Goal: Find specific page/section: Find specific page/section

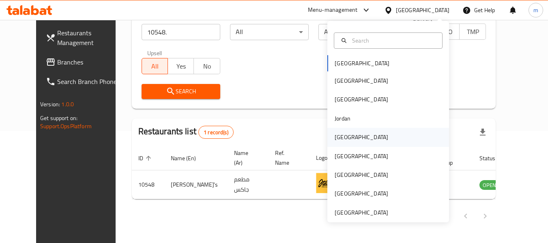
click at [339, 138] on div "[GEOGRAPHIC_DATA]" at bounding box center [361, 137] width 54 height 9
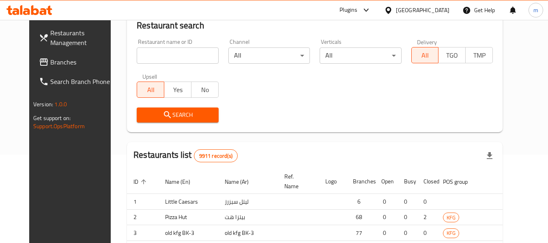
scroll to position [112, 0]
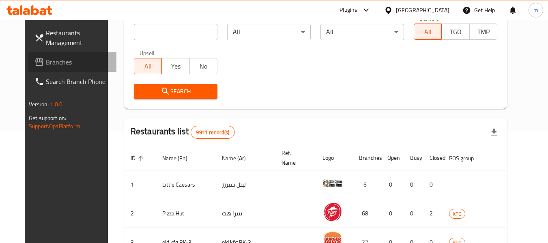
click at [46, 61] on span "Branches" at bounding box center [78, 62] width 64 height 10
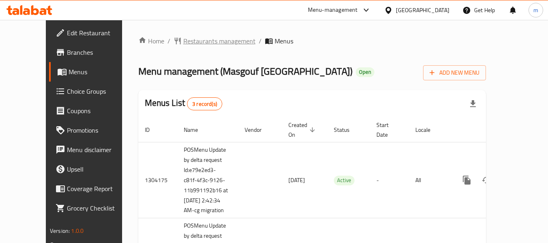
click at [194, 40] on span "Restaurants management" at bounding box center [219, 41] width 72 height 10
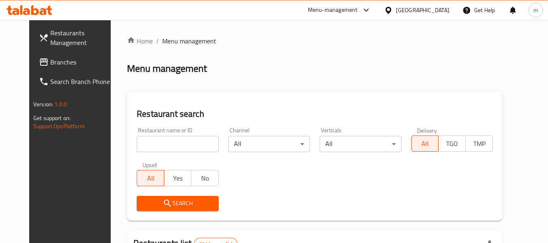
click at [179, 143] on input "search" at bounding box center [177, 144] width 81 height 16
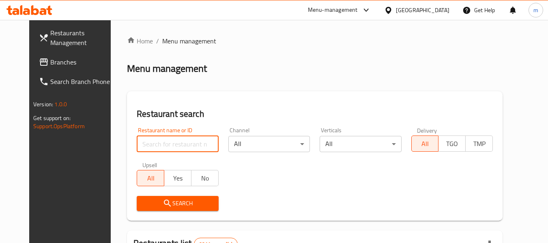
paste input "28446"
type input "28446"
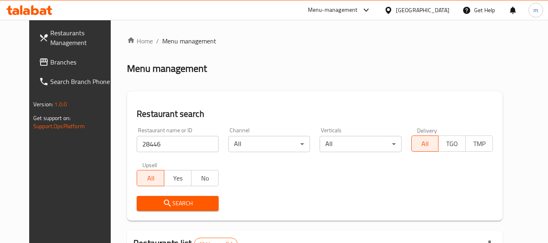
click at [185, 202] on span "Search" at bounding box center [177, 203] width 69 height 10
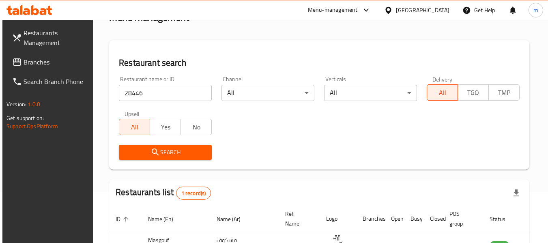
scroll to position [109, 0]
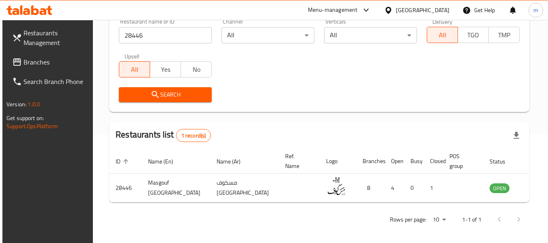
click at [439, 9] on div "Kuwait" at bounding box center [423, 10] width 54 height 9
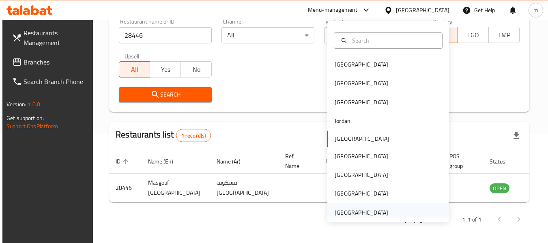
click at [362, 210] on div "[GEOGRAPHIC_DATA]" at bounding box center [361, 212] width 54 height 9
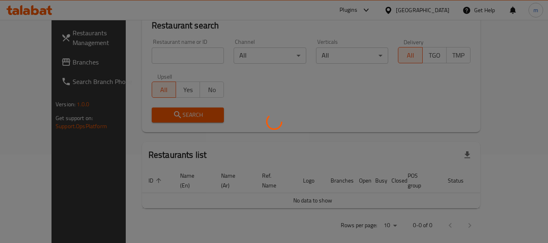
scroll to position [109, 0]
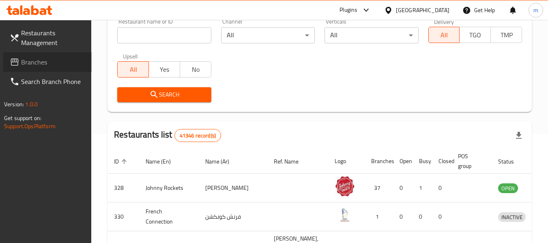
click at [45, 57] on span "Branches" at bounding box center [53, 62] width 64 height 10
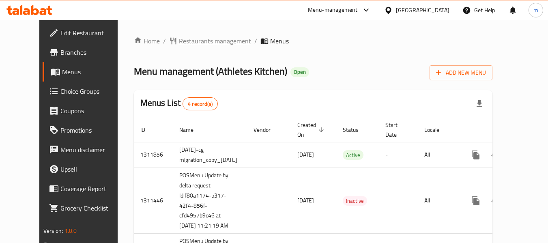
click at [179, 41] on span "Restaurants management" at bounding box center [215, 41] width 72 height 10
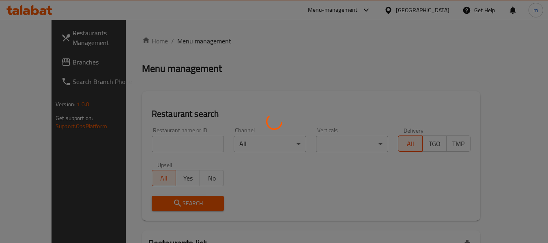
click at [176, 142] on div at bounding box center [274, 121] width 548 height 243
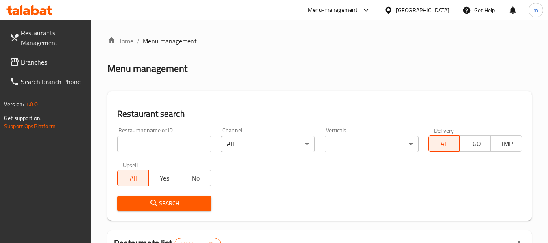
click at [176, 142] on input "search" at bounding box center [164, 144] width 94 height 16
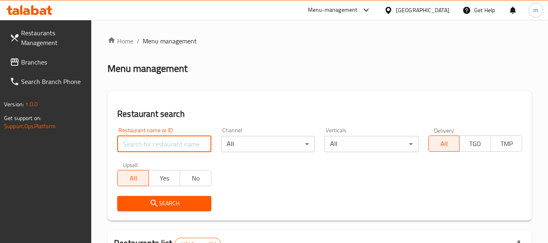
paste input "672731"
type input "672731"
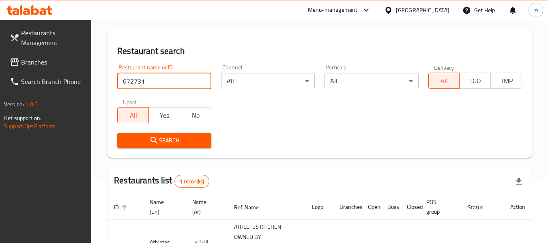
scroll to position [139, 0]
